Goal: Book appointment/travel/reservation

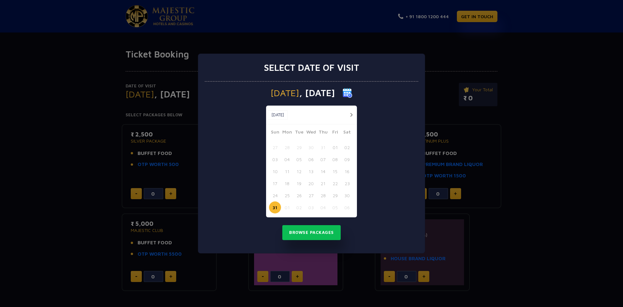
click at [351, 114] on button "button" at bounding box center [351, 115] width 8 height 8
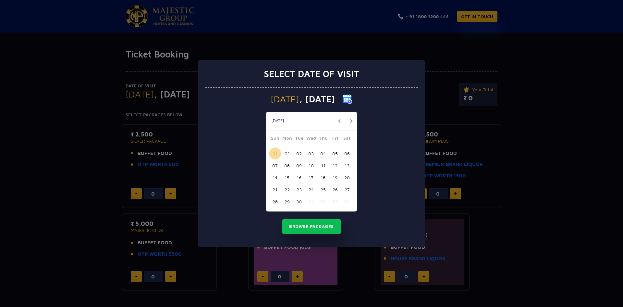
click at [351, 114] on div "[DATE] [DATE]" at bounding box center [311, 121] width 91 height 19
click at [350, 122] on button "button" at bounding box center [351, 121] width 8 height 8
click at [325, 165] on button "09" at bounding box center [323, 165] width 12 height 12
click at [307, 227] on button "Browse Packages" at bounding box center [311, 226] width 58 height 15
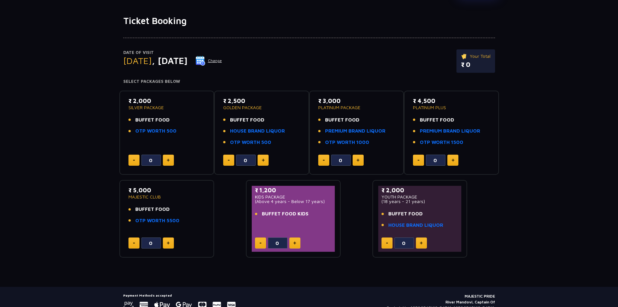
scroll to position [62, 0]
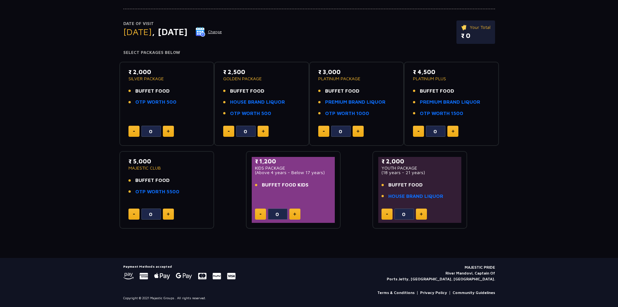
click at [168, 212] on img at bounding box center [168, 213] width 3 height 3
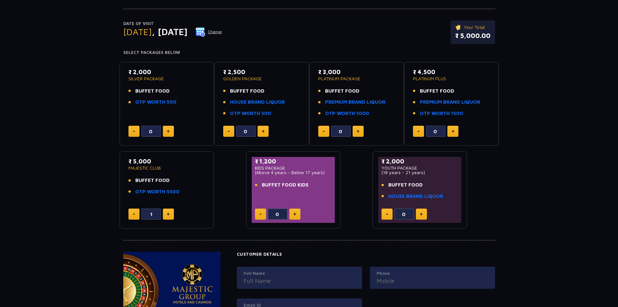
click at [168, 212] on img at bounding box center [168, 213] width 3 height 3
type input "3"
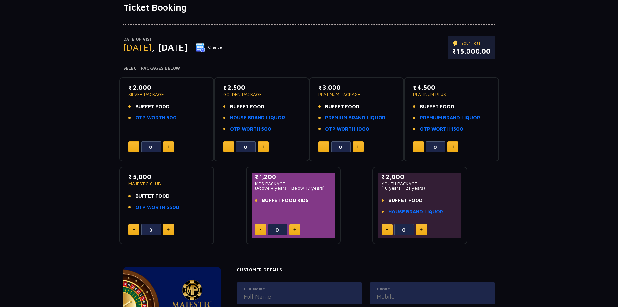
scroll to position [0, 0]
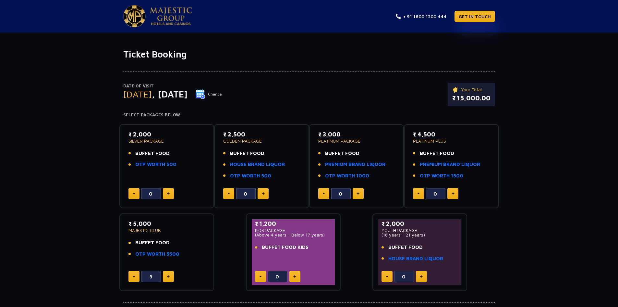
click at [137, 275] on button at bounding box center [134, 276] width 11 height 11
type input "0"
click at [358, 192] on img at bounding box center [358, 193] width 3 height 3
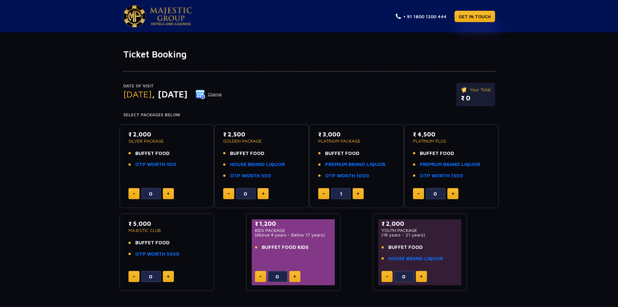
click at [358, 192] on img at bounding box center [358, 193] width 3 height 3
type input "3"
